Goal: Book appointment/travel/reservation

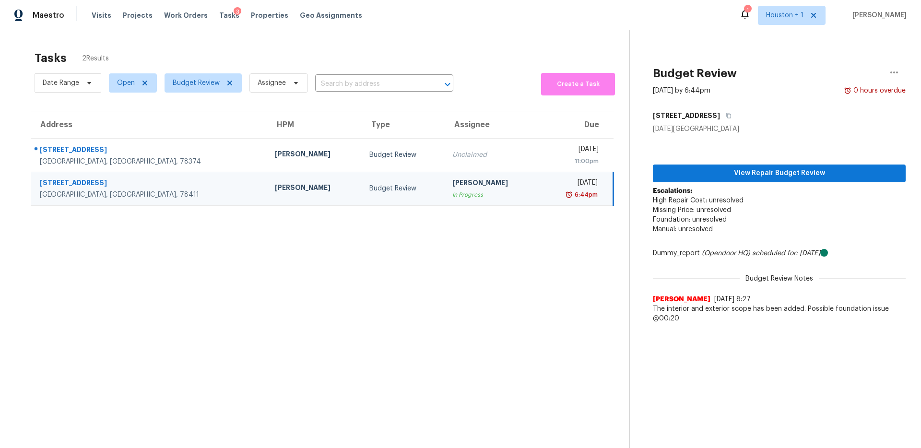
click at [451, 256] on section "Tasks 2 Results Date Range Open Budget Review Assignee ​ Create a Task Address …" at bounding box center [322, 262] width 614 height 433
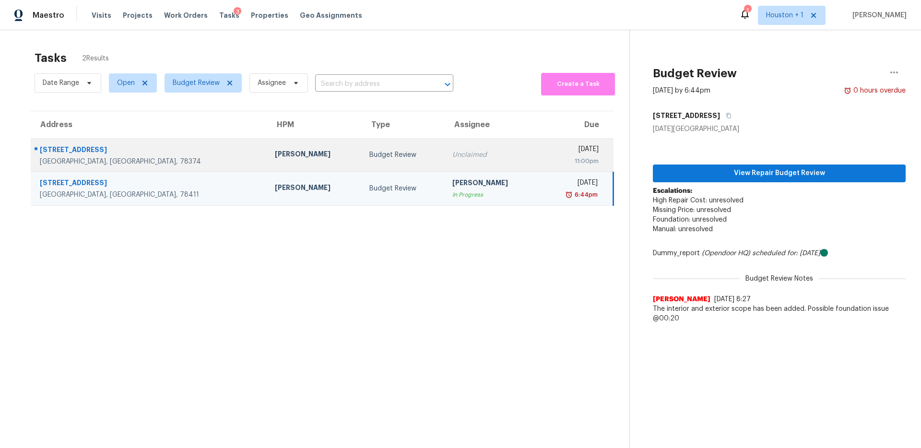
click at [445, 167] on td "Unclaimed" at bounding box center [492, 155] width 95 height 34
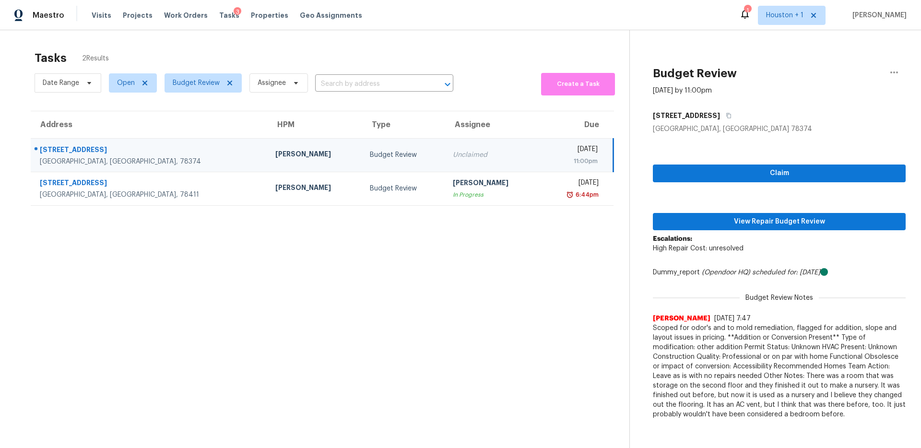
click at [721, 370] on span "Scoped for odor's and to mold remediation, flagged for addition, slope and layo…" at bounding box center [779, 371] width 253 height 96
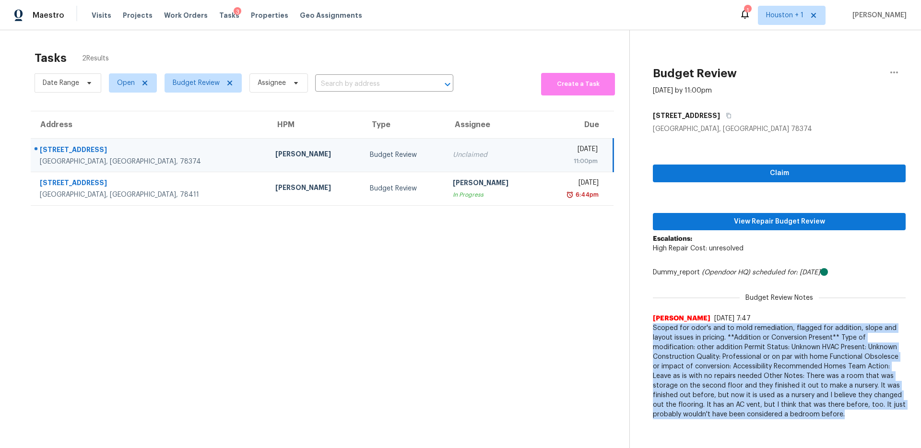
click at [721, 370] on span "Scoped for odor's and to mold remediation, flagged for addition, slope and layo…" at bounding box center [779, 371] width 253 height 96
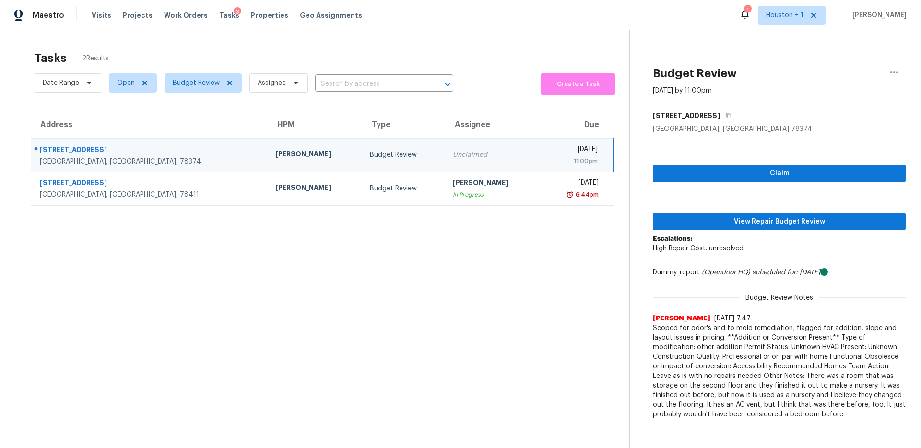
click at [721, 370] on span "Scoped for odor's and to mold remediation, flagged for addition, slope and layo…" at bounding box center [779, 371] width 253 height 96
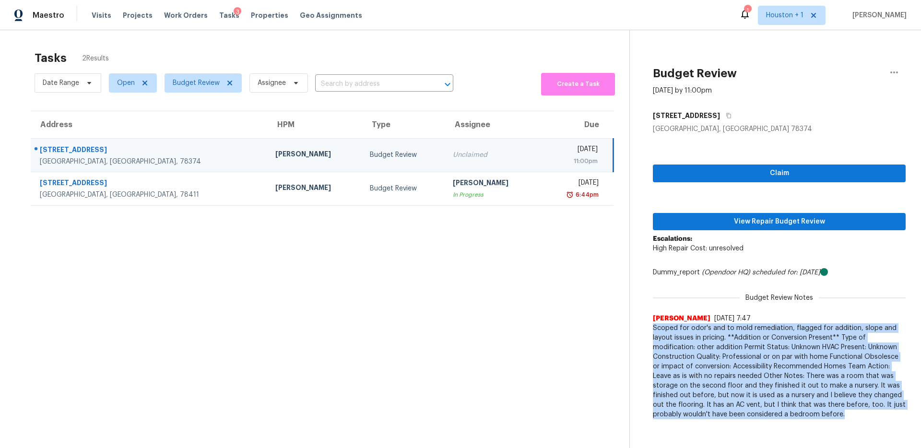
click at [721, 370] on span "Scoped for odor's and to mold remediation, flagged for addition, slope and layo…" at bounding box center [779, 371] width 253 height 96
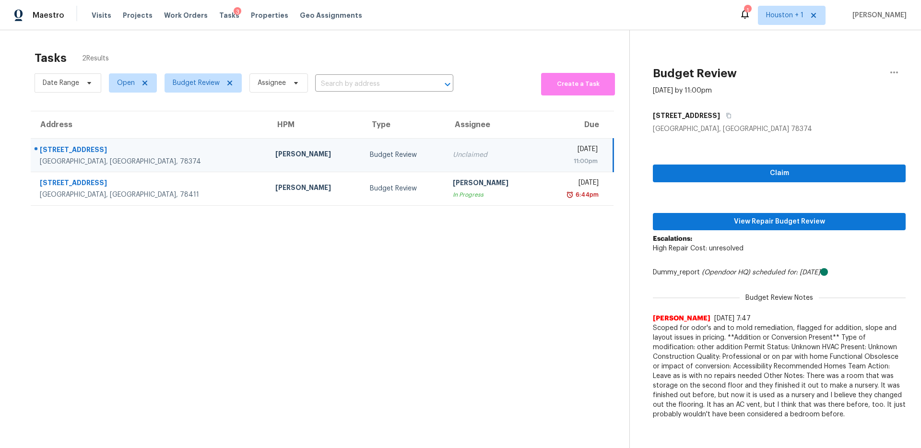
click at [754, 346] on span "Scoped for odor's and to mold remediation, flagged for addition, slope and layo…" at bounding box center [779, 371] width 253 height 96
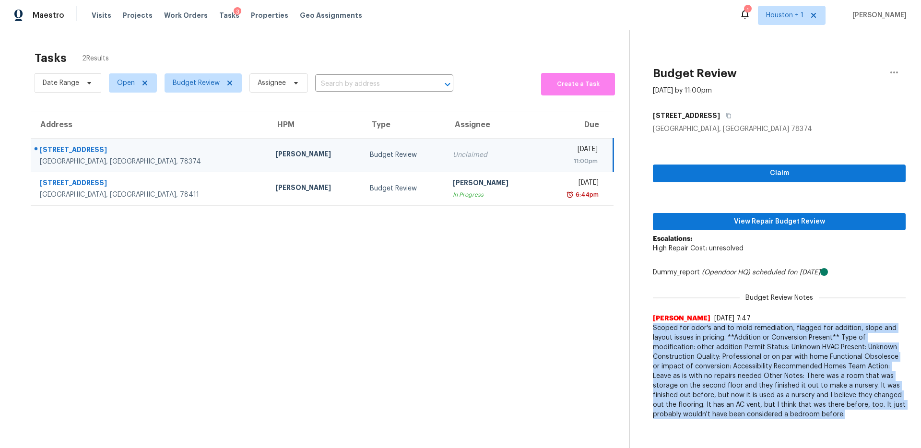
click at [754, 346] on span "Scoped for odor's and to mold remediation, flagged for addition, slope and layo…" at bounding box center [779, 371] width 253 height 96
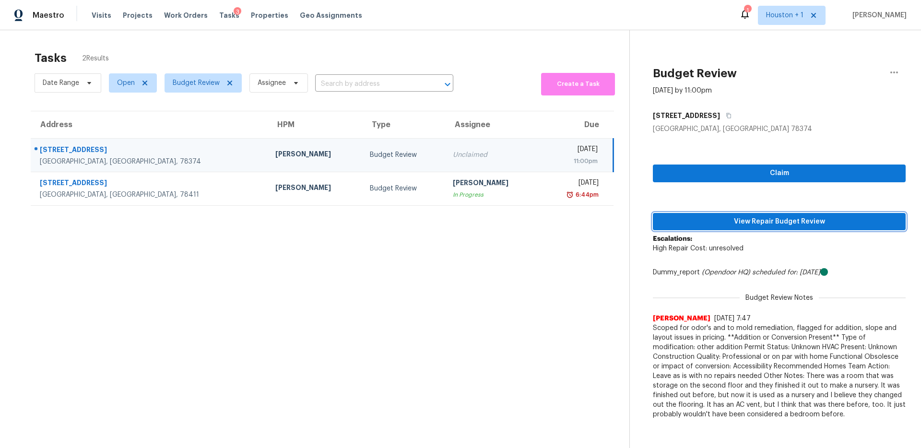
click at [735, 218] on span "View Repair Budget Review" at bounding box center [780, 222] width 238 height 12
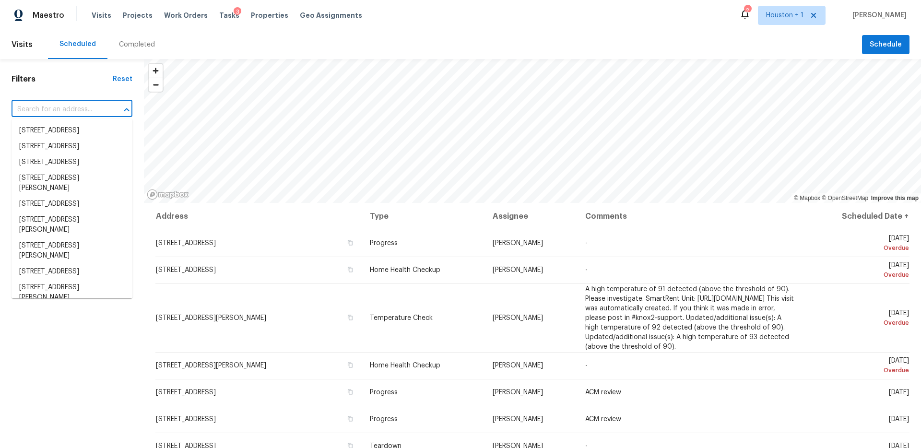
click at [43, 117] on body "Maestro Visits Projects Work Orders Tasks 3 Properties Geo Assignments 2 Housto…" at bounding box center [460, 224] width 921 height 448
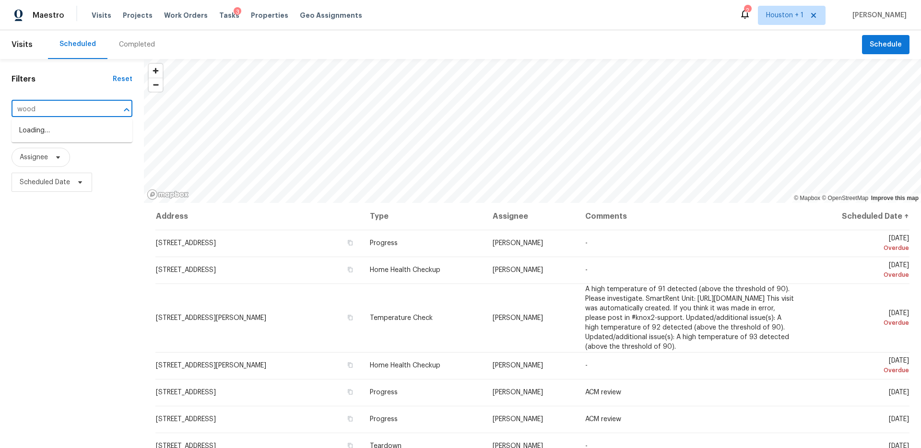
type input "woodh"
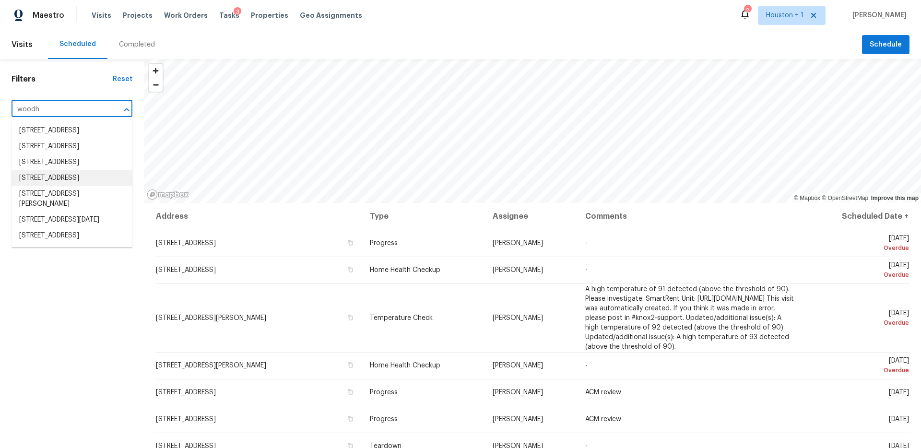
click at [73, 186] on li "15415 Woodhorn Dr, Houston, TX 77062" at bounding box center [72, 178] width 121 height 16
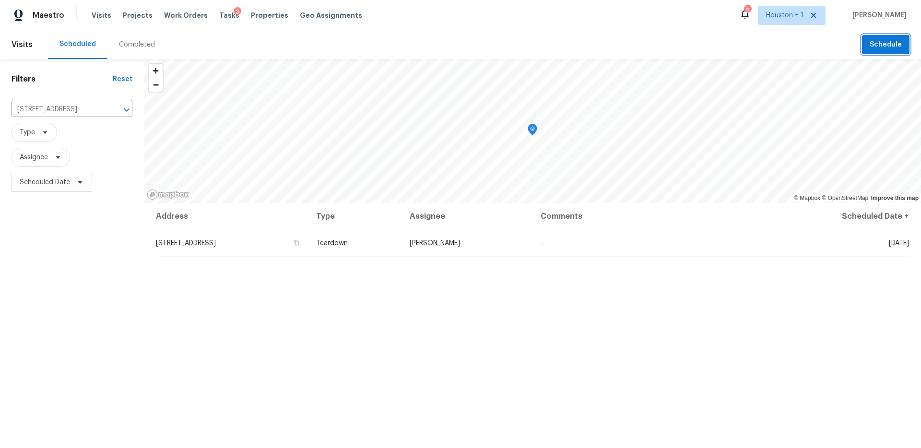
click at [891, 43] on span "Schedule" at bounding box center [886, 45] width 32 height 12
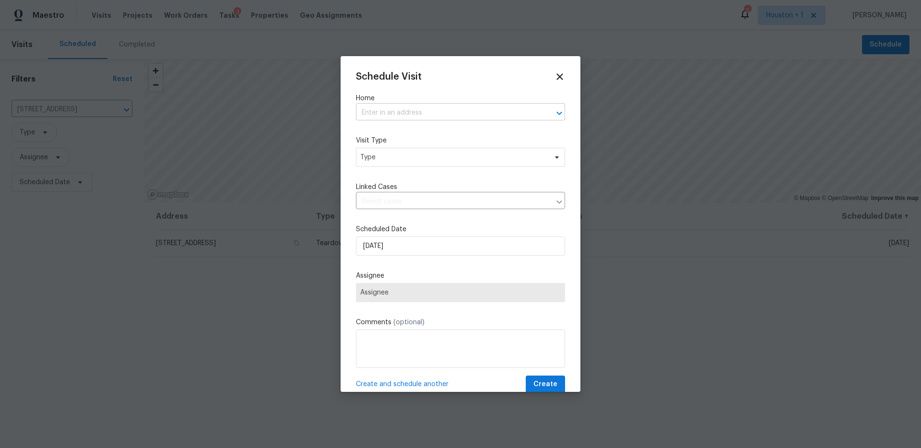
click at [444, 112] on input "text" at bounding box center [447, 113] width 182 height 15
type input "15415 Wood"
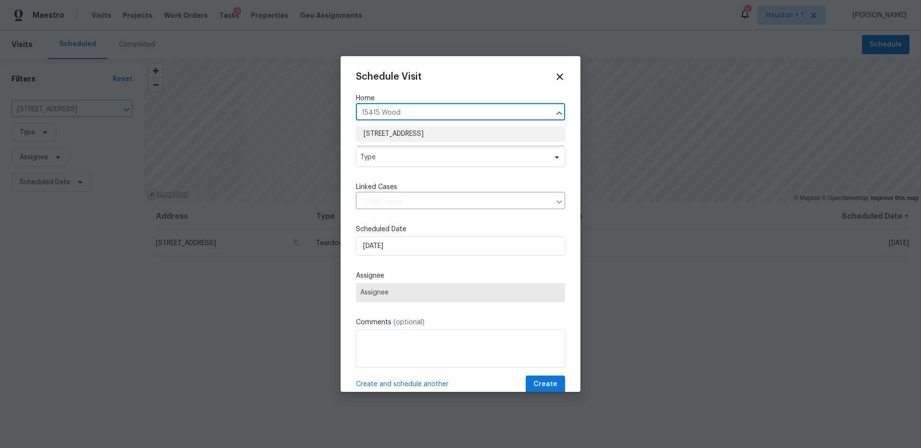
click at [444, 130] on li "15415 Woodhorn Dr, Houston, TX 77062" at bounding box center [460, 134] width 209 height 16
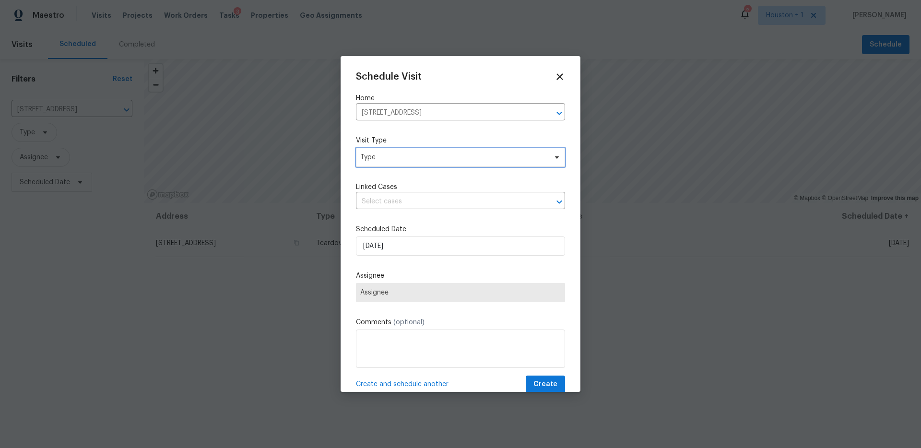
click at [430, 164] on span "Type" at bounding box center [460, 157] width 209 height 19
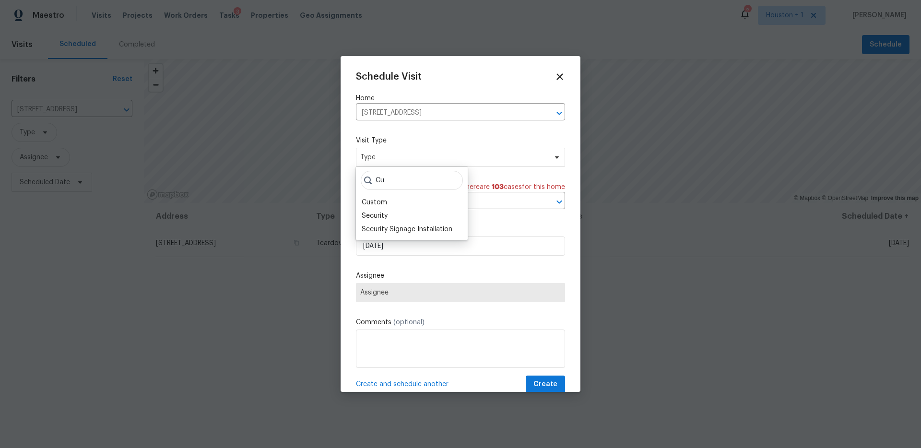
type input "C"
type input "Utili"
click at [402, 215] on div "Utilities" at bounding box center [412, 215] width 106 height 13
click at [377, 221] on div "Utilities" at bounding box center [412, 215] width 106 height 13
click at [375, 215] on div "Utilities" at bounding box center [373, 216] width 23 height 10
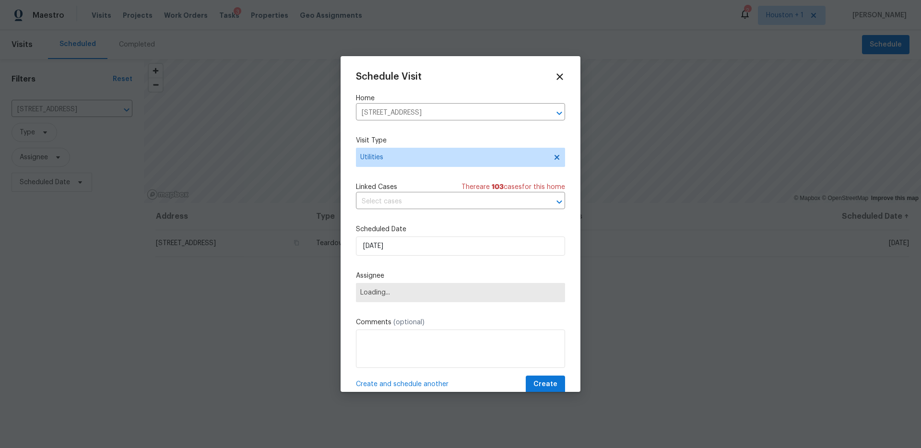
click at [381, 260] on div "Schedule Visit Home 15415 Woodhorn Dr, Houston, TX 77062 ​ Visit Type Utilities…" at bounding box center [460, 233] width 209 height 322
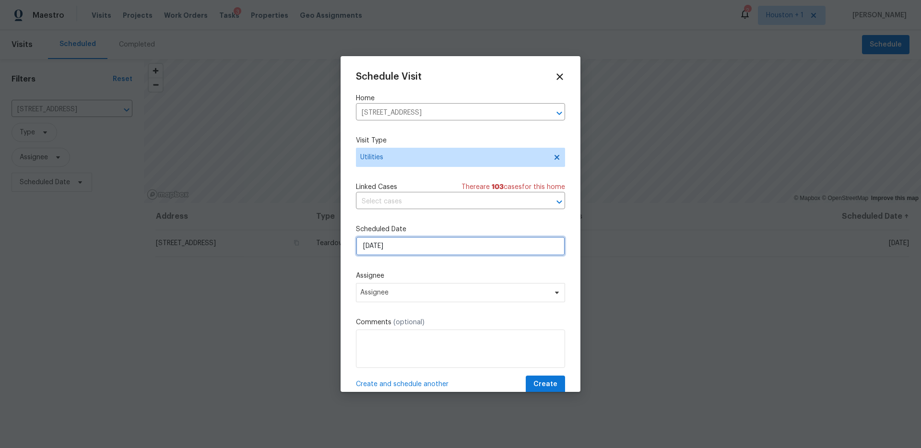
click at [382, 240] on input "8/27/2025" at bounding box center [460, 246] width 209 height 19
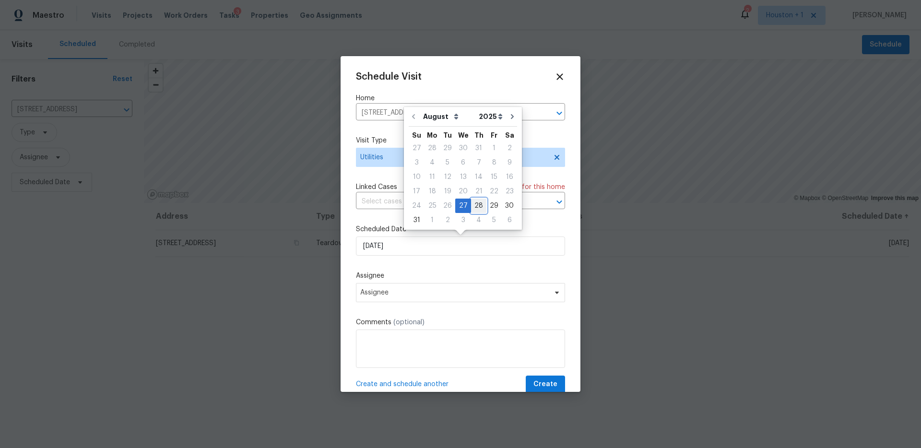
click at [479, 204] on div "28" at bounding box center [478, 205] width 15 height 13
type input "8/28/2025"
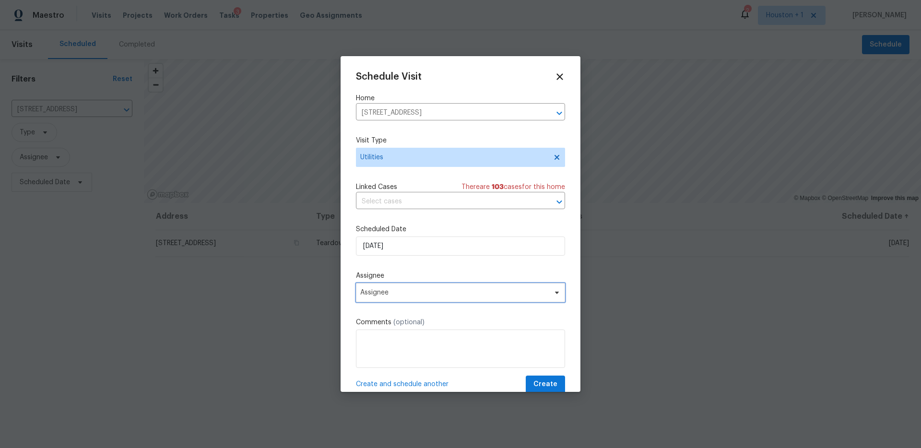
click at [465, 295] on span "Assignee" at bounding box center [454, 293] width 188 height 8
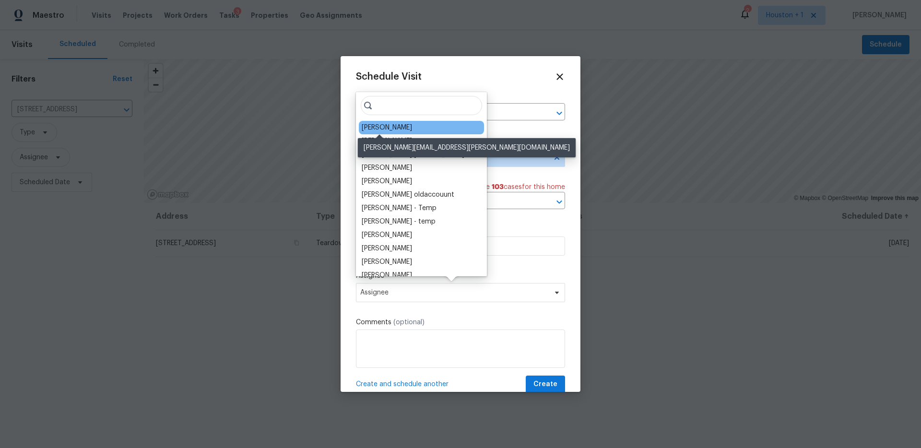
click at [397, 126] on div "Andy Taylor" at bounding box center [387, 128] width 50 height 10
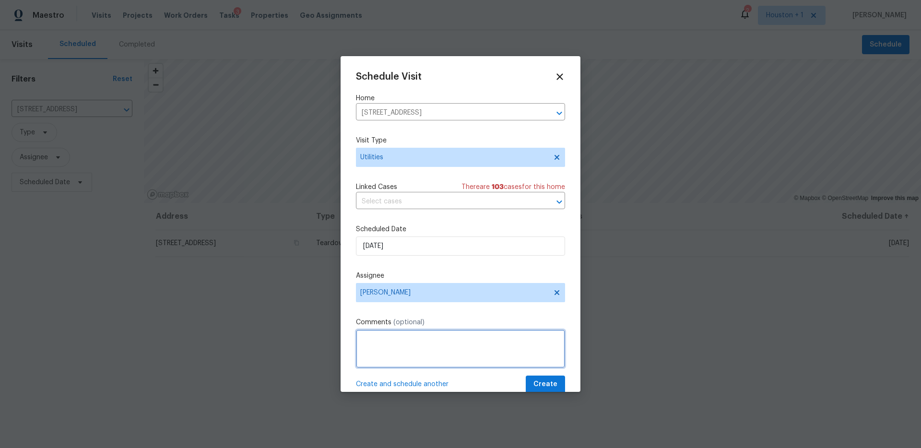
click at [448, 336] on textarea at bounding box center [460, 349] width 209 height 38
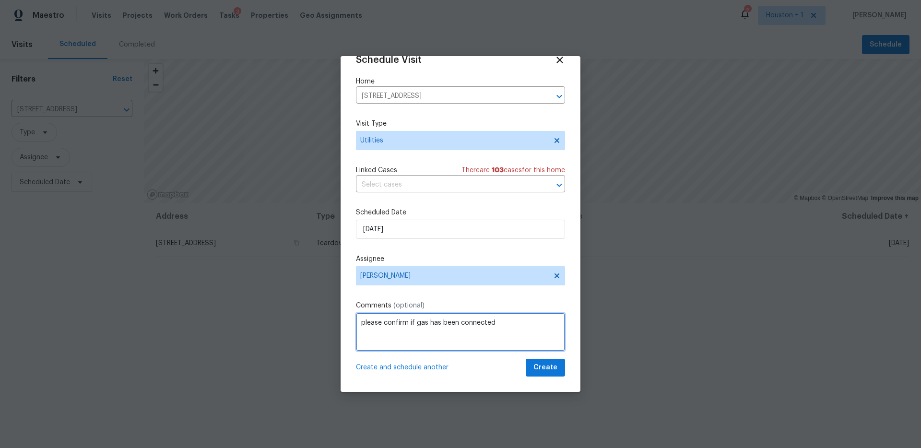
type textarea "please confirm if gas has been connected"
click at [549, 370] on span "Create" at bounding box center [546, 368] width 24 height 12
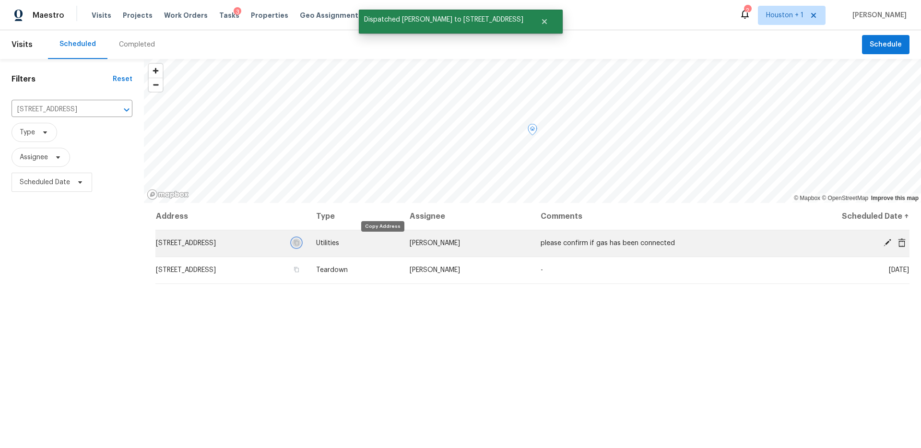
click at [299, 243] on icon "button" at bounding box center [296, 242] width 5 height 5
